Goal: Information Seeking & Learning: Learn about a topic

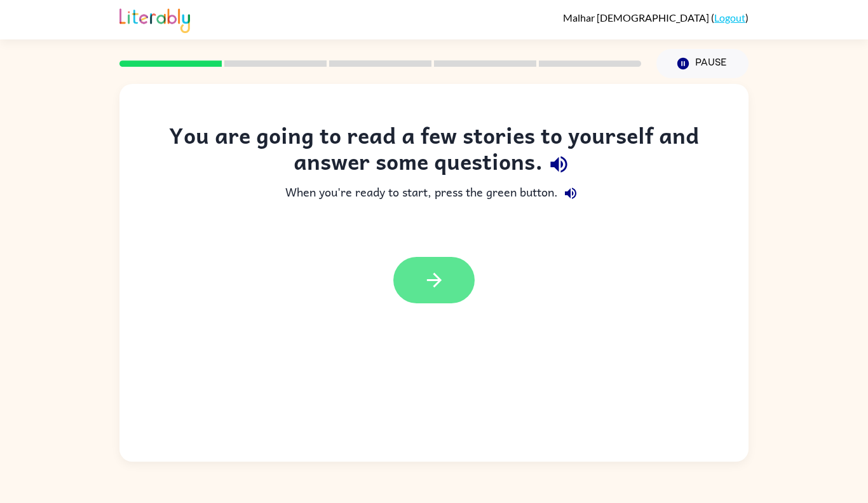
click at [437, 282] on icon "button" at bounding box center [434, 280] width 22 height 22
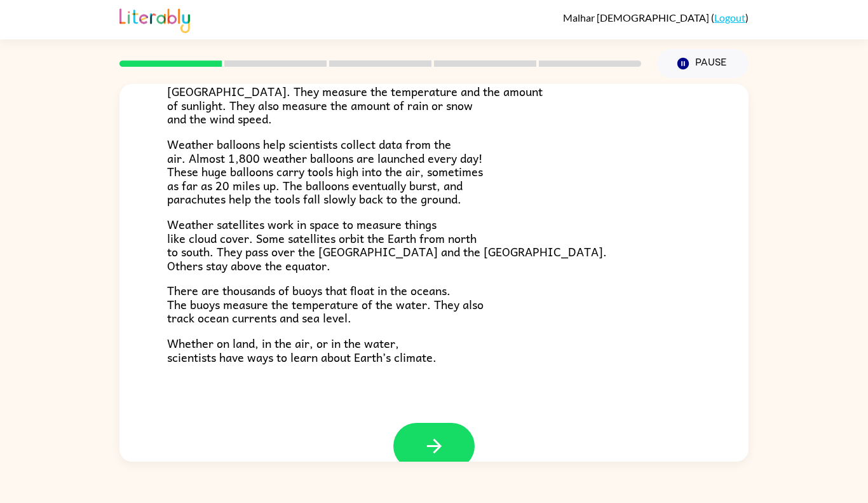
scroll to position [313, 0]
click at [431, 451] on icon "button" at bounding box center [434, 446] width 22 height 22
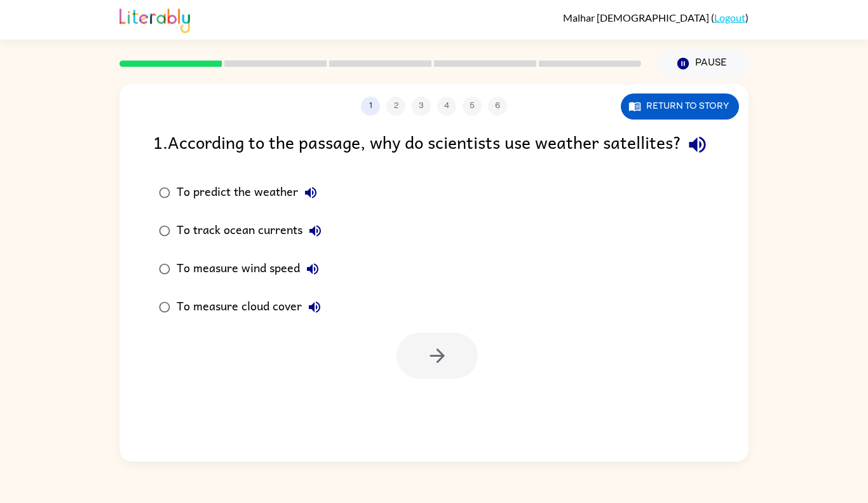
scroll to position [0, 0]
click at [657, 99] on button "Return to story" at bounding box center [680, 106] width 118 height 26
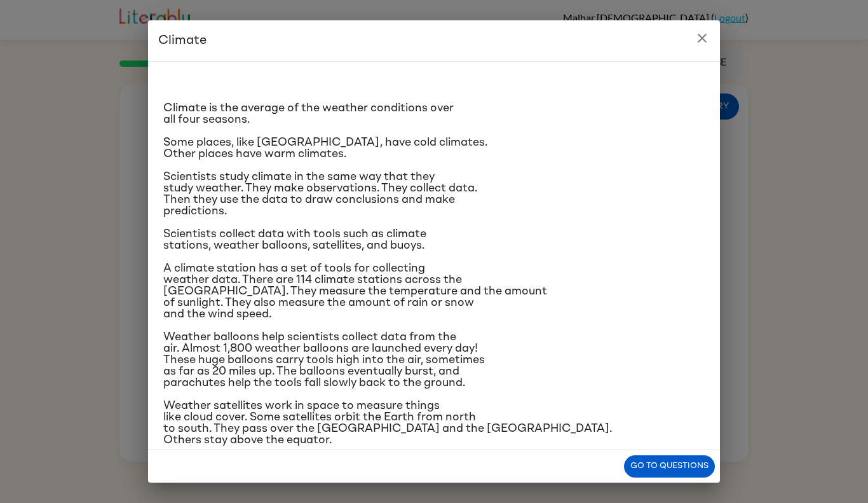
click at [711, 31] on button "close" at bounding box center [702, 37] width 25 height 25
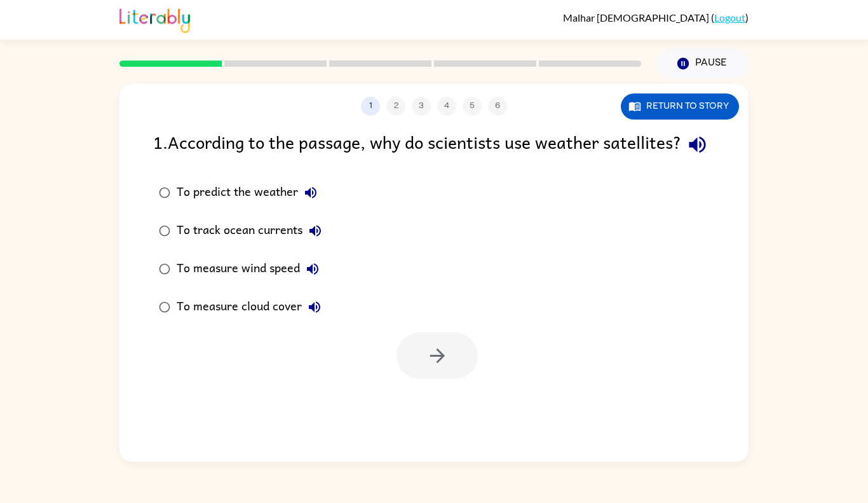
click at [191, 320] on div "To measure cloud cover" at bounding box center [252, 306] width 151 height 25
click at [461, 379] on button "button" at bounding box center [437, 355] width 81 height 46
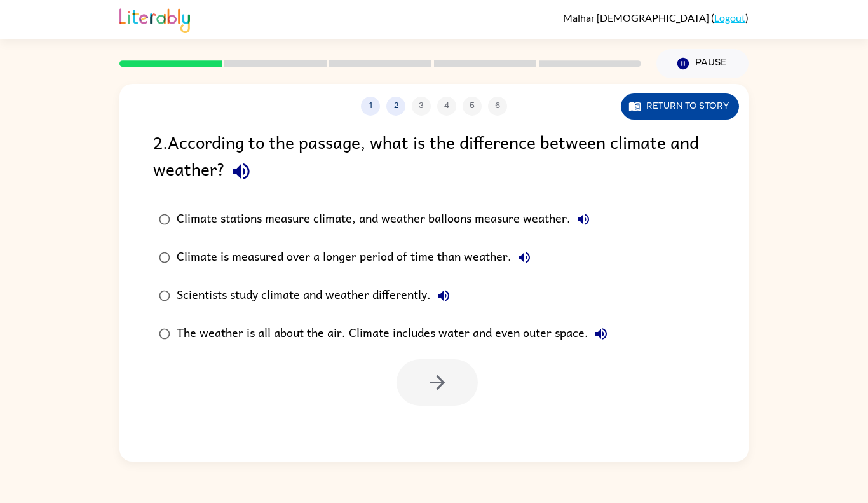
click at [658, 111] on button "Return to story" at bounding box center [680, 106] width 118 height 26
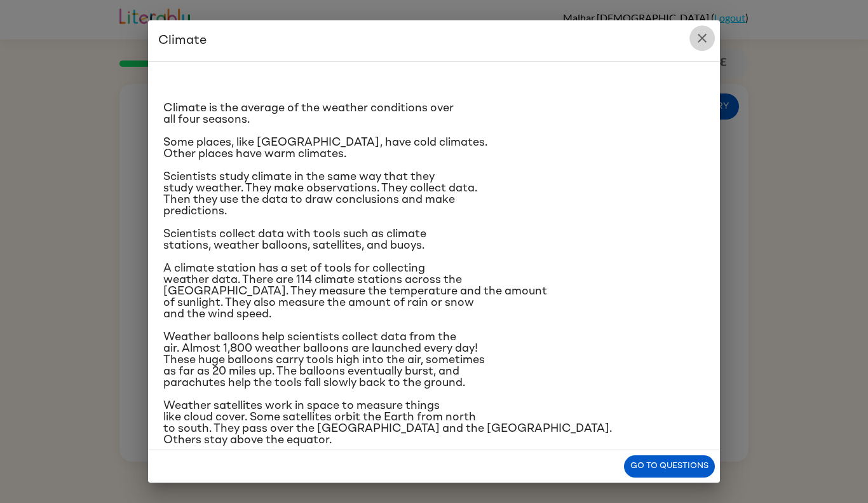
click at [714, 37] on button "close" at bounding box center [702, 37] width 25 height 25
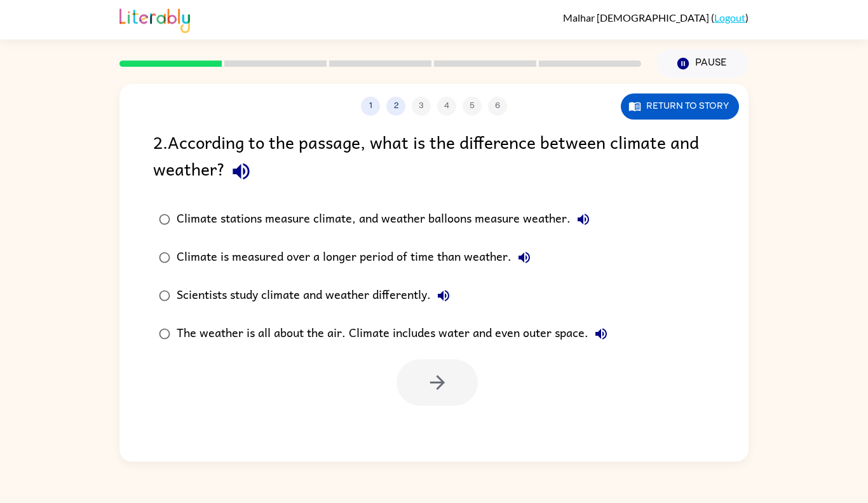
click at [315, 257] on div "Climate is measured over a longer period of time than weather." at bounding box center [357, 257] width 360 height 25
click at [455, 393] on button "button" at bounding box center [437, 382] width 81 height 46
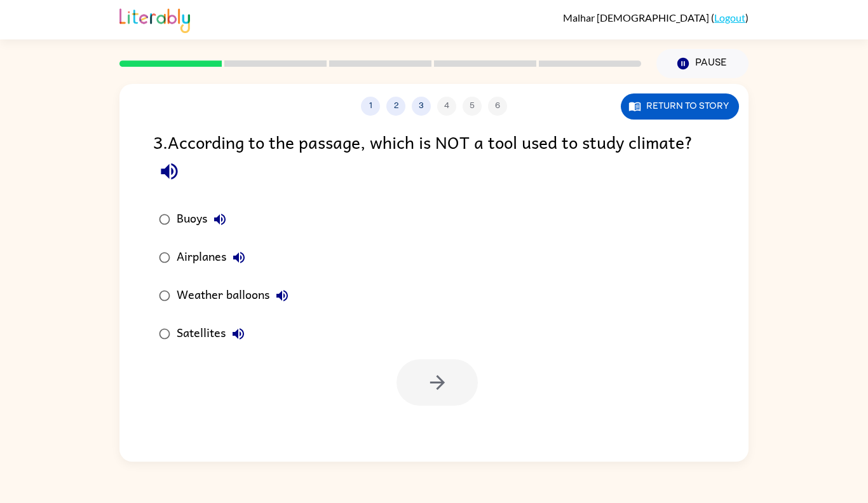
click at [188, 251] on div "Airplanes" at bounding box center [214, 257] width 75 height 25
click at [429, 381] on icon "button" at bounding box center [438, 382] width 22 height 22
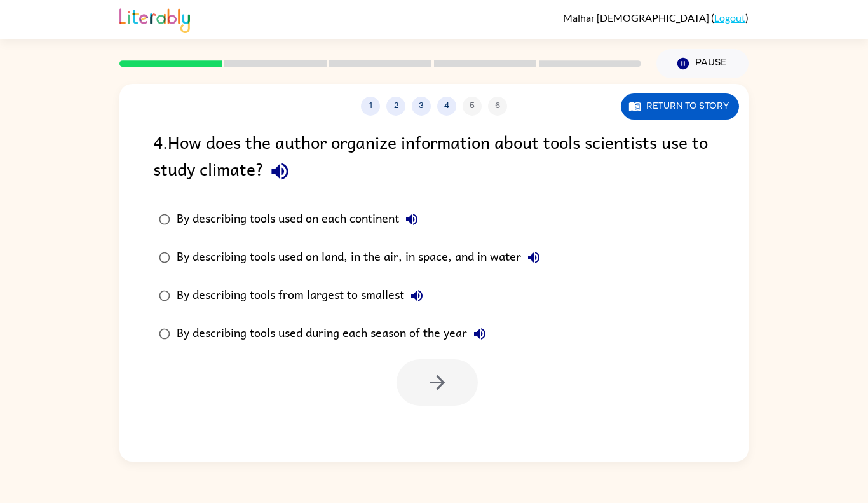
click at [221, 256] on div "By describing tools used on land, in the air, in space, and in water" at bounding box center [362, 257] width 370 height 25
click at [418, 386] on button "button" at bounding box center [437, 382] width 81 height 46
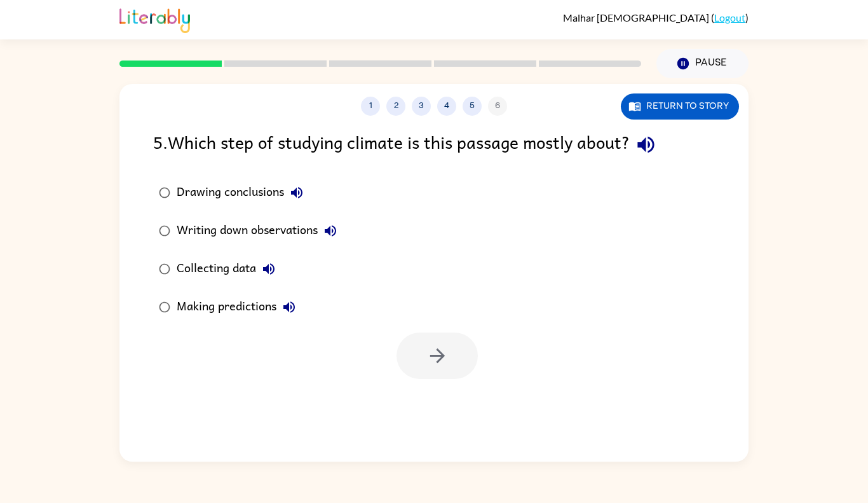
click at [238, 273] on div "Collecting data" at bounding box center [229, 268] width 105 height 25
click at [456, 365] on button "button" at bounding box center [437, 355] width 81 height 46
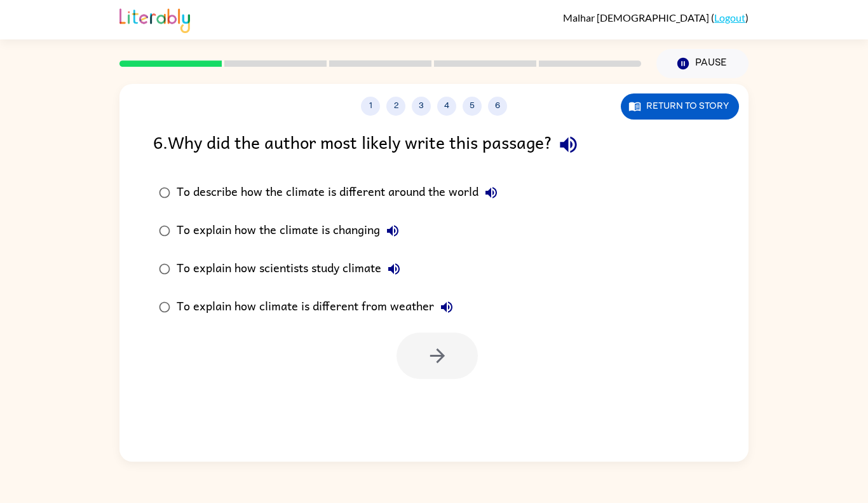
click at [343, 261] on div "To explain how scientists study climate" at bounding box center [292, 268] width 230 height 25
click at [435, 353] on icon "button" at bounding box center [438, 356] width 22 height 22
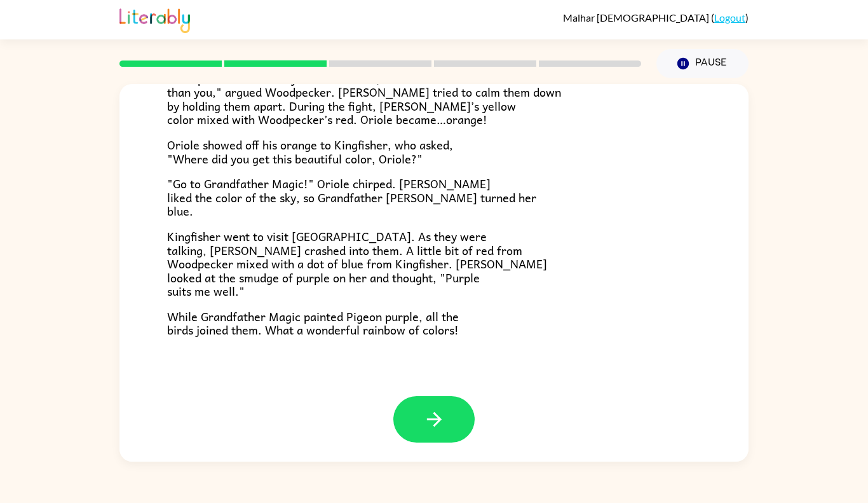
scroll to position [311, 0]
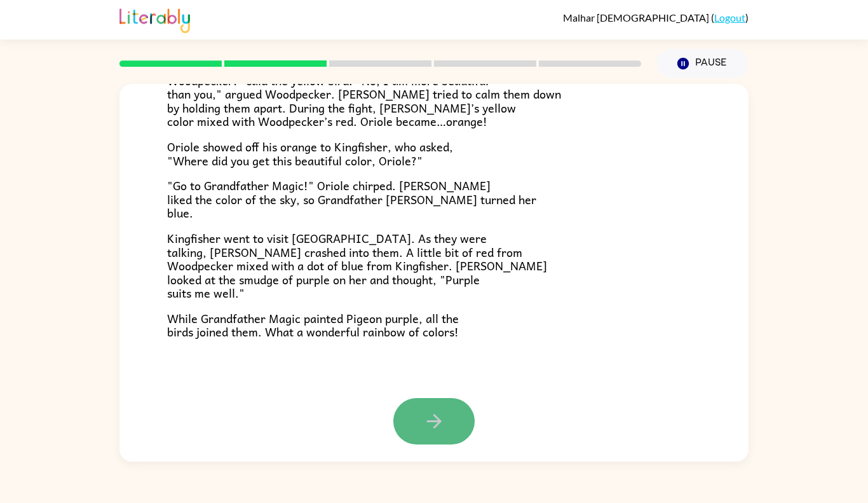
click at [438, 428] on icon "button" at bounding box center [434, 421] width 22 height 22
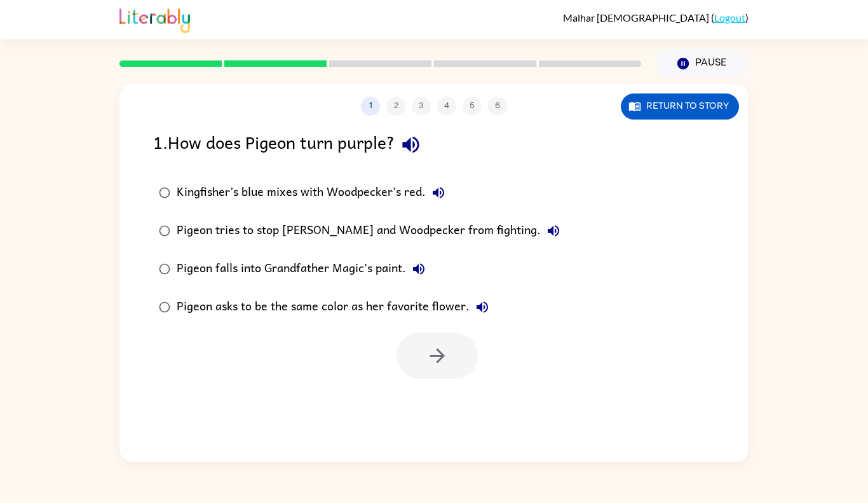
click at [273, 174] on label "Kingfisher’s blue mixes with Woodpecker’s red." at bounding box center [359, 193] width 427 height 38
click at [446, 383] on div "1 2 3 4 5 6 Return to story 1 . How does Pigeon turn purple? Kingfisher’s blue …" at bounding box center [433, 273] width 629 height 378
click at [439, 365] on icon "button" at bounding box center [438, 356] width 22 height 22
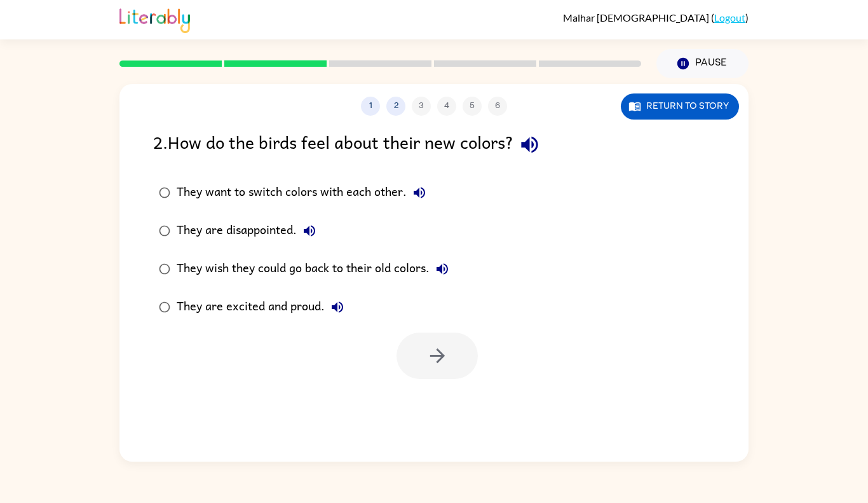
click at [253, 292] on label "They are excited and proud." at bounding box center [303, 307] width 315 height 38
click at [441, 374] on button "button" at bounding box center [437, 355] width 81 height 46
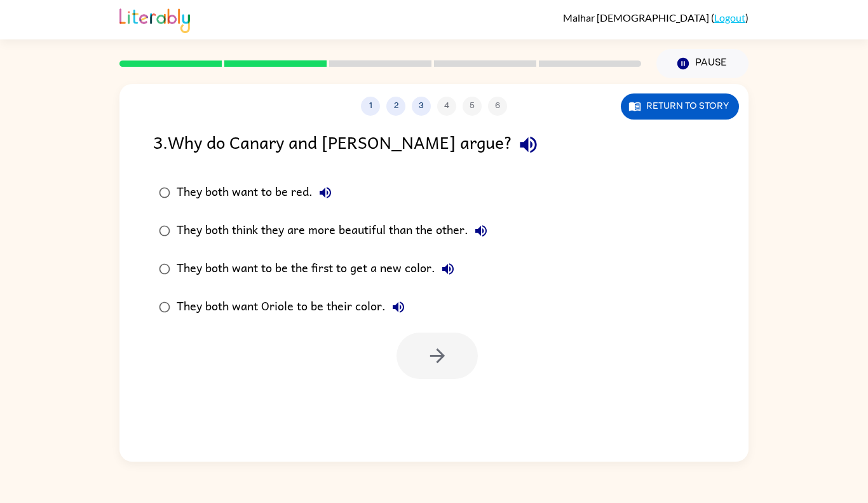
click at [420, 235] on div "They both think they are more beautiful than the other." at bounding box center [335, 230] width 317 height 25
click at [450, 365] on button "button" at bounding box center [437, 355] width 81 height 46
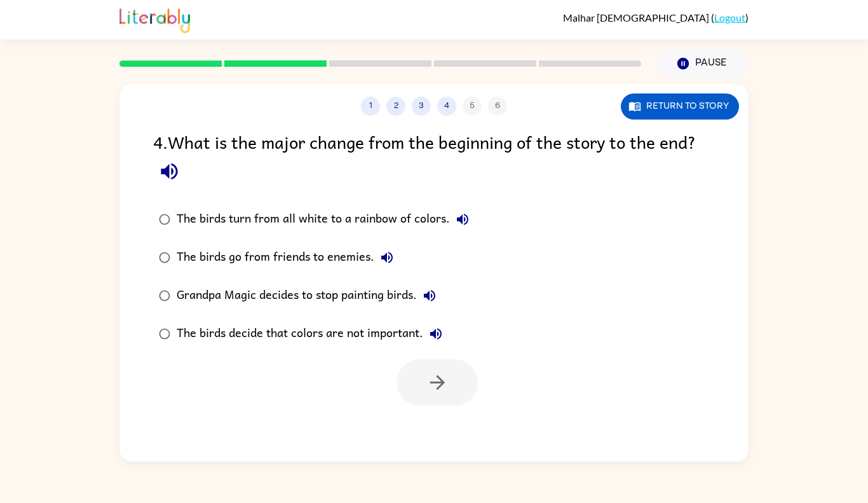
click at [360, 219] on div "The birds turn from all white to a rainbow of colors." at bounding box center [326, 219] width 299 height 25
click at [445, 392] on icon "button" at bounding box center [438, 382] width 22 height 22
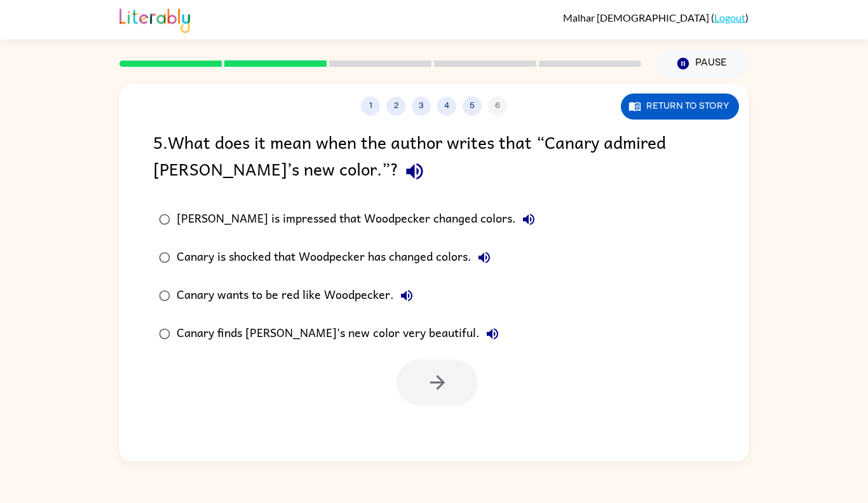
click at [317, 324] on div "Canary finds [PERSON_NAME]'s new color very beautiful." at bounding box center [341, 333] width 329 height 25
click at [296, 222] on div "[PERSON_NAME] is impressed that Woodpecker changed colors." at bounding box center [359, 219] width 365 height 25
click at [400, 384] on button "button" at bounding box center [437, 382] width 81 height 46
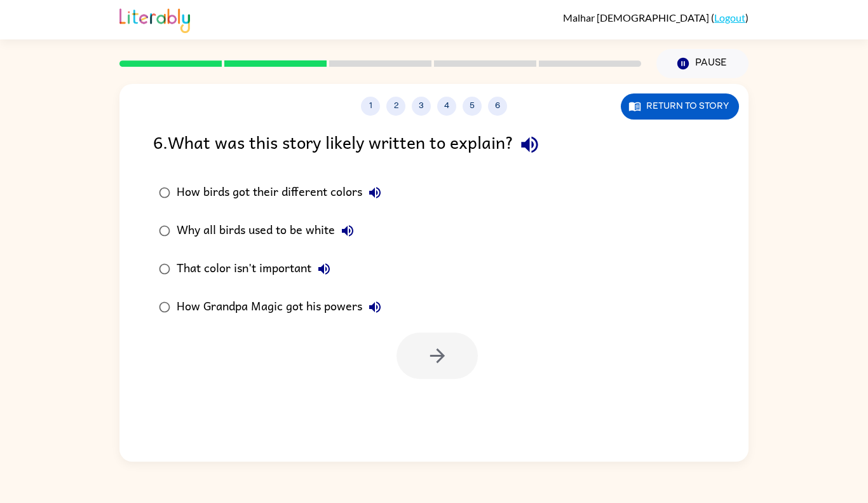
click at [258, 208] on label "How birds got their different colors" at bounding box center [270, 193] width 248 height 38
click at [413, 353] on button "button" at bounding box center [437, 355] width 81 height 46
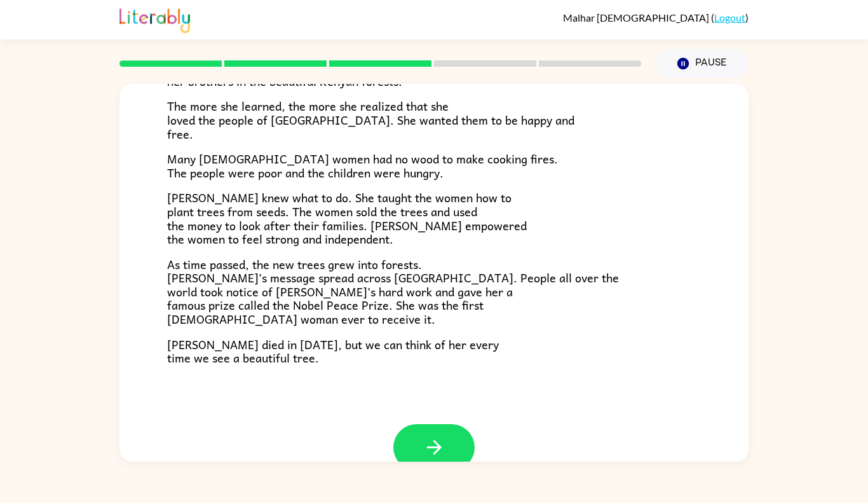
scroll to position [343, 0]
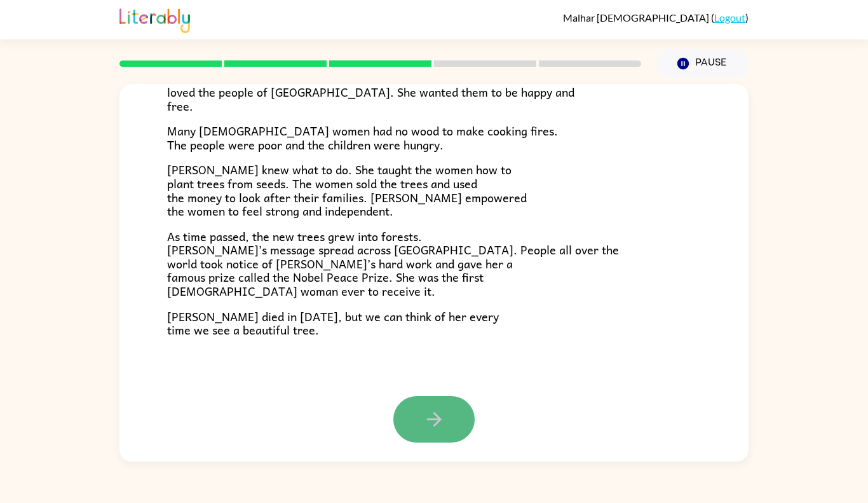
click at [425, 408] on icon "button" at bounding box center [434, 419] width 22 height 22
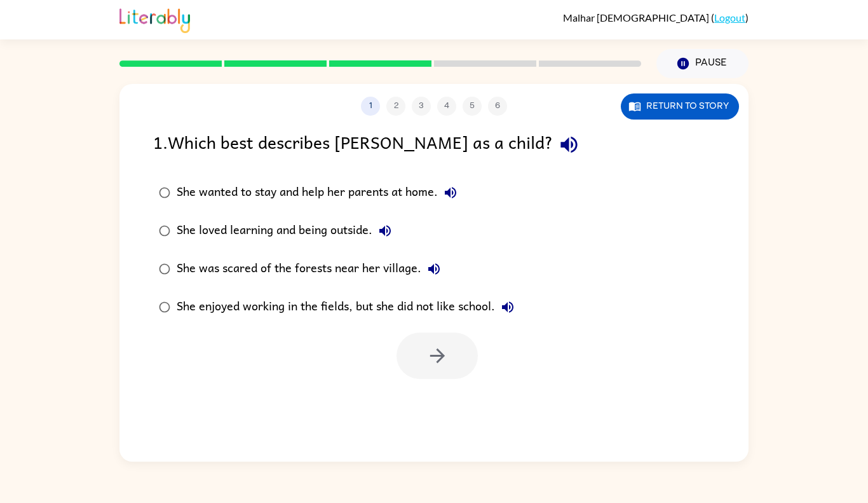
click at [446, 349] on div at bounding box center [437, 355] width 81 height 46
click at [331, 212] on label "She loved learning and being outside." at bounding box center [336, 231] width 381 height 38
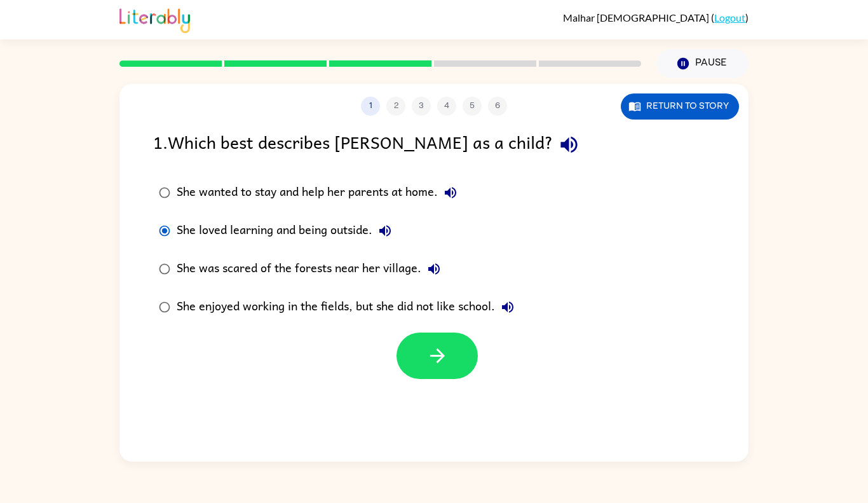
click at [390, 374] on div at bounding box center [433, 352] width 629 height 53
click at [444, 350] on icon "button" at bounding box center [438, 356] width 22 height 22
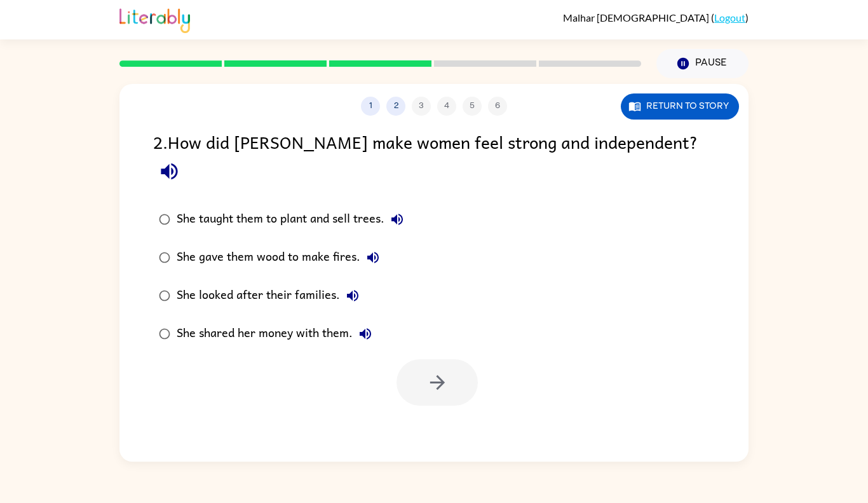
click at [317, 207] on div "She taught them to plant and sell trees." at bounding box center [293, 219] width 233 height 25
click at [430, 371] on icon "button" at bounding box center [438, 382] width 22 height 22
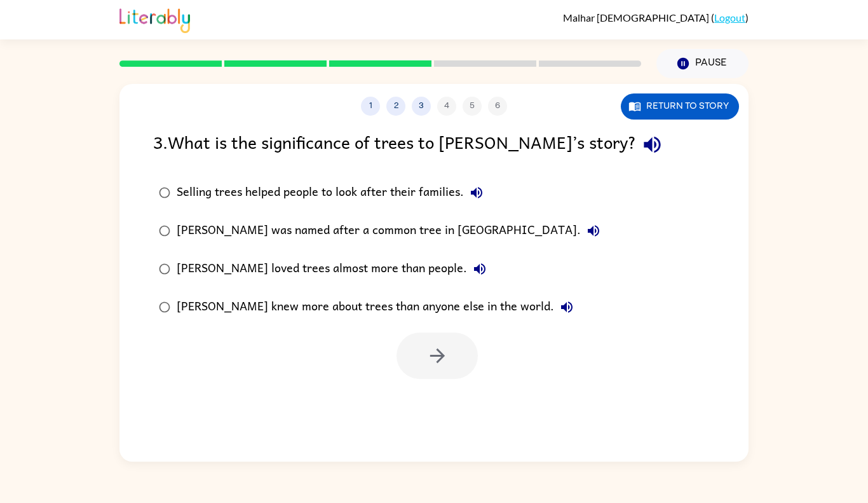
click at [430, 366] on div at bounding box center [437, 355] width 81 height 46
click at [317, 198] on div "Selling trees helped people to look after their families." at bounding box center [333, 192] width 313 height 25
click at [439, 360] on icon "button" at bounding box center [437, 355] width 15 height 15
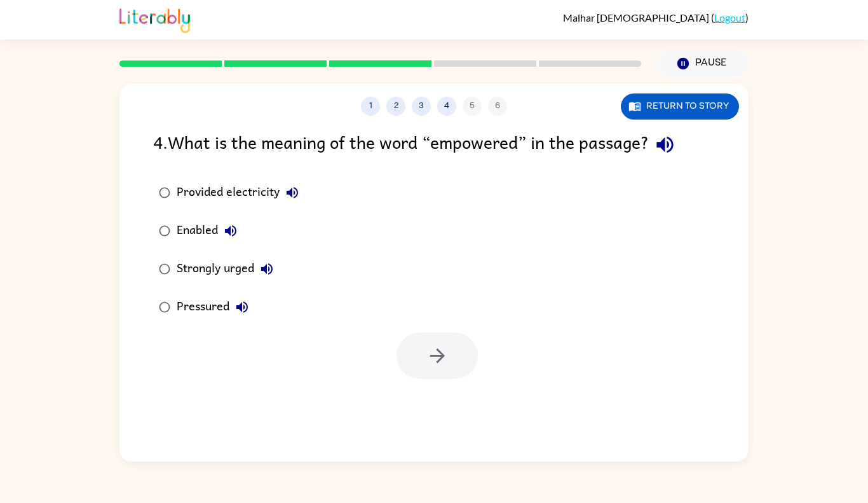
click at [205, 270] on div "Strongly urged" at bounding box center [228, 268] width 103 height 25
click at [382, 332] on div at bounding box center [433, 352] width 629 height 53
click at [441, 341] on button "button" at bounding box center [437, 355] width 81 height 46
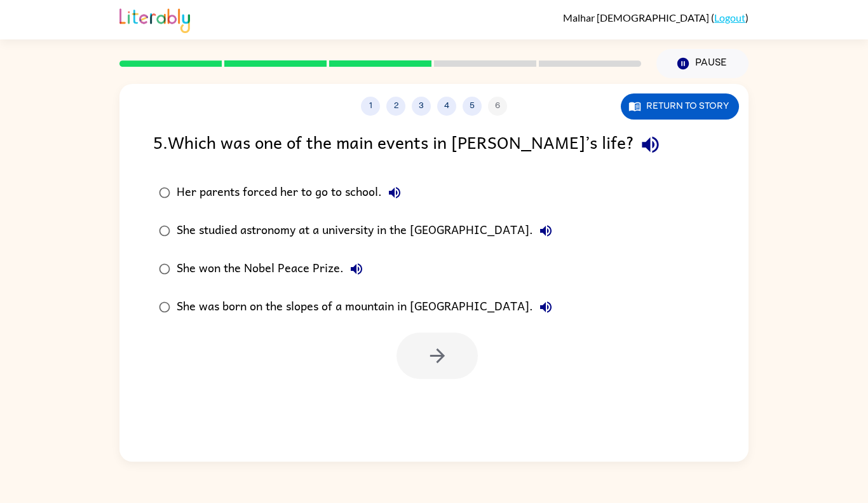
click at [318, 271] on div "She won the Nobel Peace Prize." at bounding box center [273, 268] width 193 height 25
click at [442, 353] on icon "button" at bounding box center [438, 356] width 22 height 22
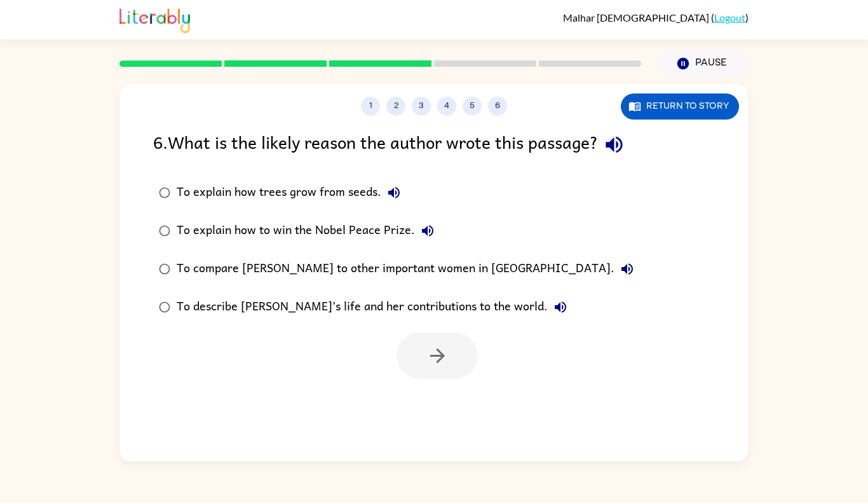
click at [375, 305] on div "To describe [PERSON_NAME]’s life and her contributions to the world." at bounding box center [375, 306] width 397 height 25
click at [424, 339] on button "button" at bounding box center [437, 355] width 81 height 46
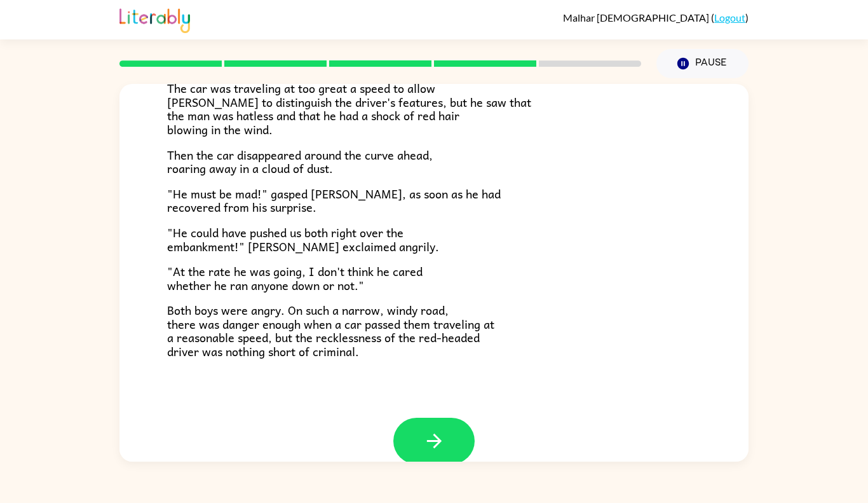
scroll to position [338, 0]
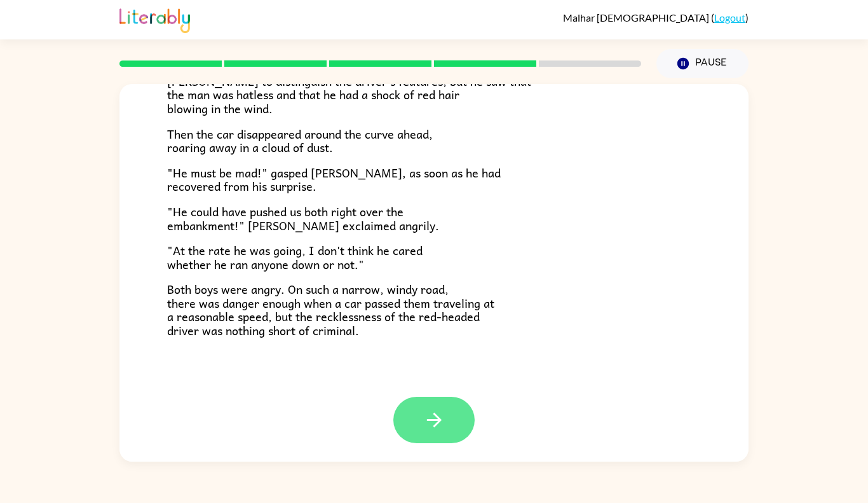
click at [425, 414] on icon "button" at bounding box center [434, 420] width 22 height 22
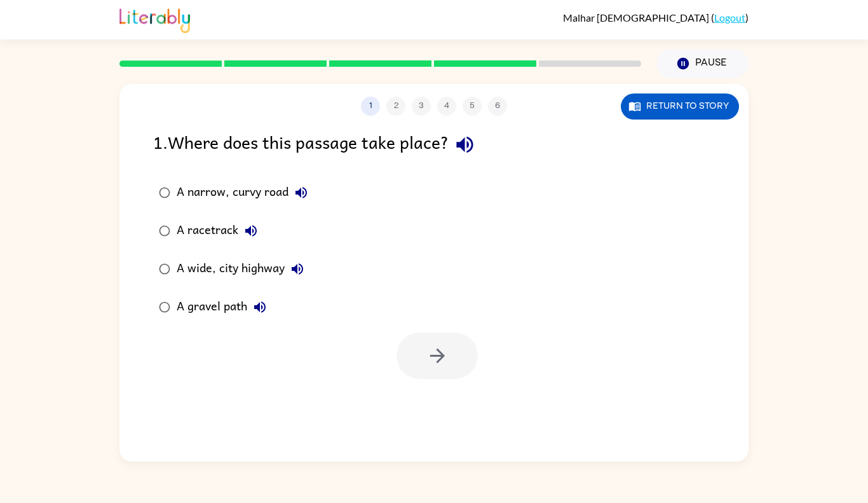
scroll to position [0, 0]
click at [723, 100] on button "Return to story" at bounding box center [680, 106] width 118 height 26
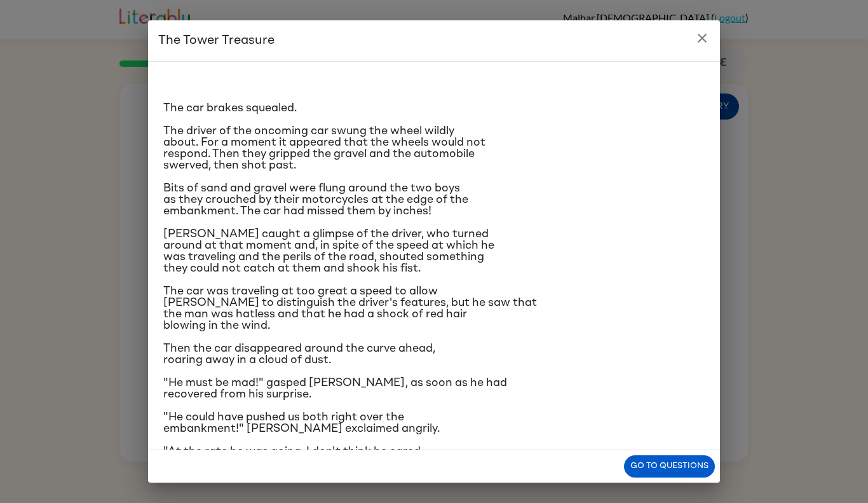
click at [723, 100] on div "The Tower Treasure The car brakes squealed. The driver of the oncoming car swun…" at bounding box center [434, 251] width 868 height 503
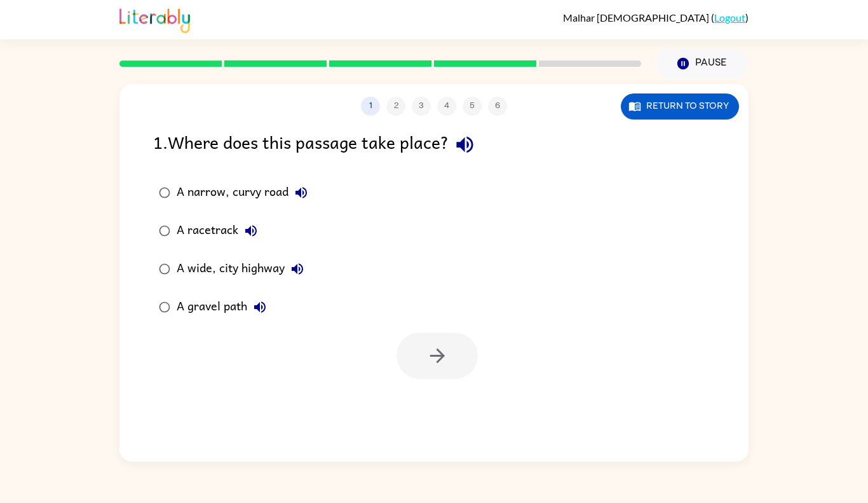
click at [215, 191] on div "A narrow, curvy road" at bounding box center [245, 192] width 137 height 25
click at [446, 374] on button "button" at bounding box center [437, 355] width 81 height 46
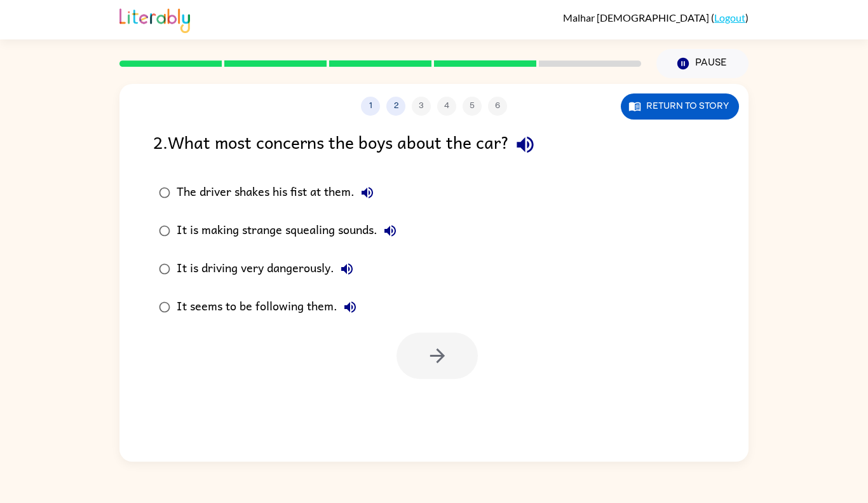
click at [196, 250] on label "It is driving very dangerously." at bounding box center [277, 269] width 263 height 38
click at [412, 346] on button "button" at bounding box center [437, 355] width 81 height 46
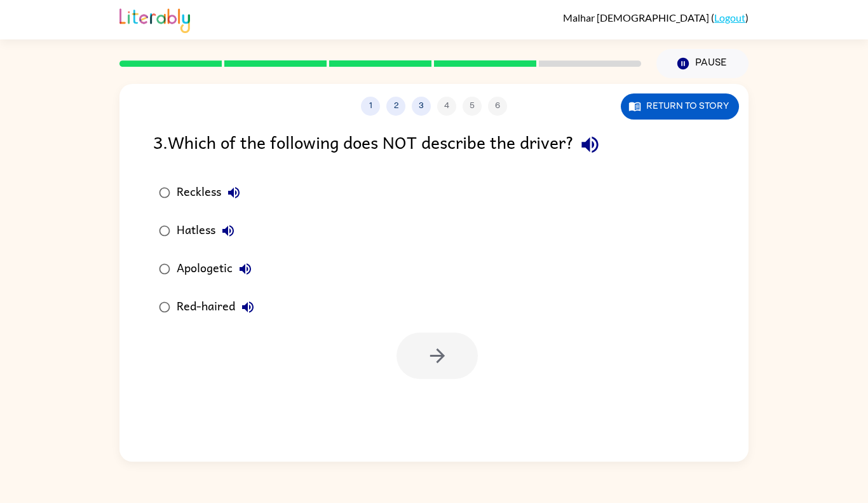
click at [189, 274] on div "Apologetic" at bounding box center [217, 268] width 81 height 25
click at [458, 336] on button "button" at bounding box center [437, 355] width 81 height 46
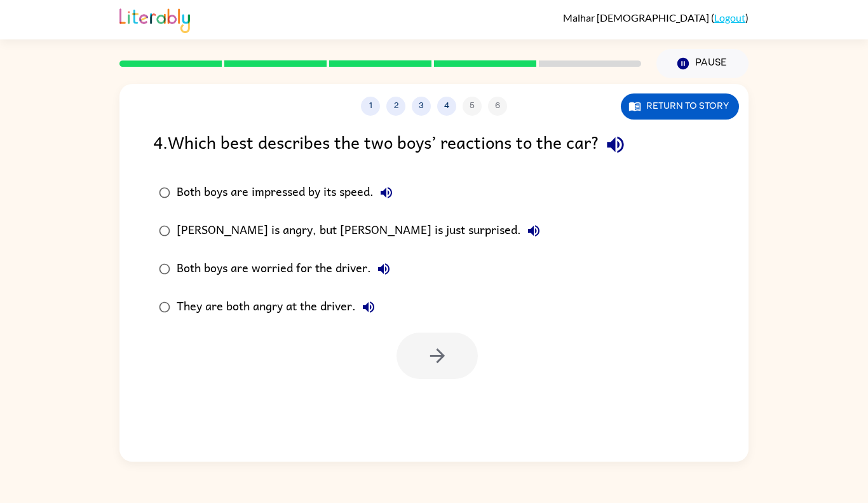
click at [274, 306] on div "They are both angry at the driver." at bounding box center [279, 306] width 205 height 25
click at [399, 331] on div at bounding box center [433, 352] width 629 height 53
click at [448, 383] on div "1 2 3 4 5 6 Return to story 4 . Which best describes the two boys’ reactions to…" at bounding box center [433, 273] width 629 height 378
click at [442, 360] on icon "button" at bounding box center [438, 356] width 22 height 22
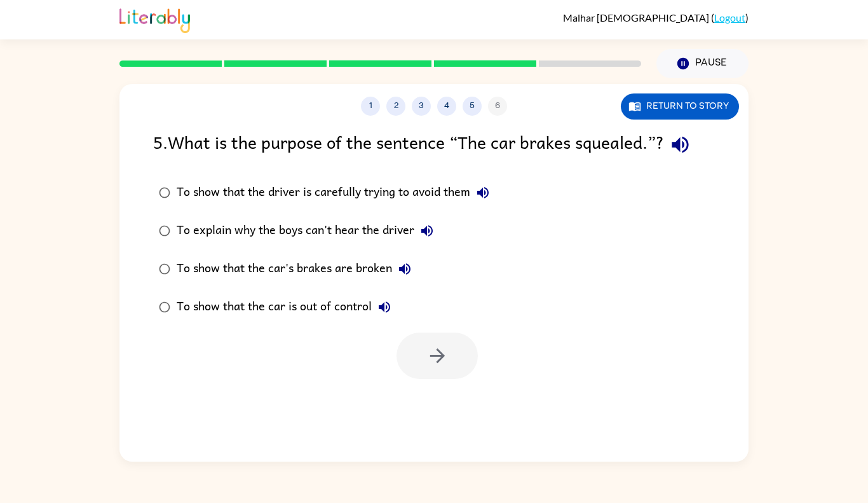
click at [297, 311] on div "To show that the car is out of control" at bounding box center [287, 306] width 221 height 25
click at [434, 382] on div "1 2 3 4 5 6 Return to story 5 . What is the purpose of the sentence “The car br…" at bounding box center [433, 273] width 629 height 378
click at [427, 365] on icon "button" at bounding box center [438, 356] width 22 height 22
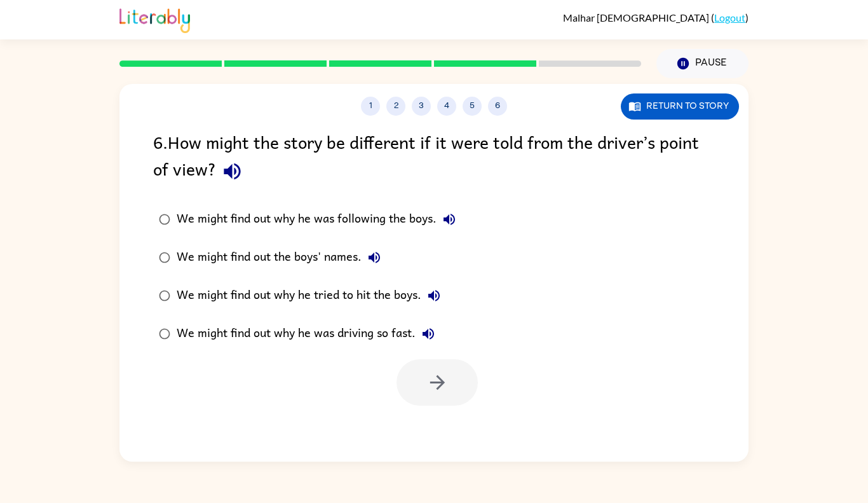
click at [396, 339] on div "We might find out why he was driving so fast." at bounding box center [309, 333] width 264 height 25
click at [423, 362] on button "button" at bounding box center [437, 382] width 81 height 46
